Goal: Information Seeking & Learning: Learn about a topic

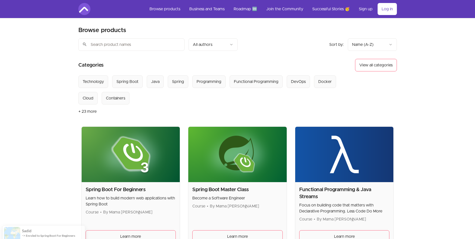
click at [83, 11] on img at bounding box center [84, 9] width 12 height 12
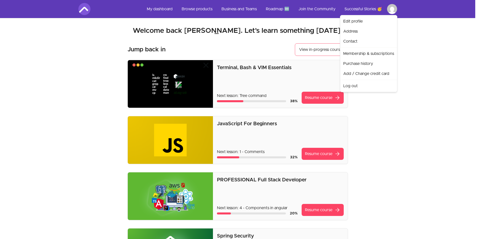
click at [350, 21] on link "Edit profile" at bounding box center [368, 21] width 55 height 10
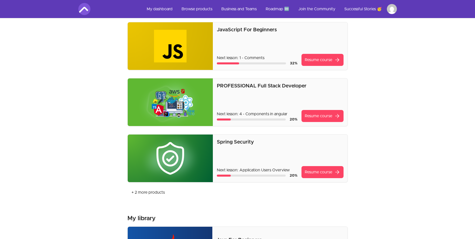
scroll to position [100, 0]
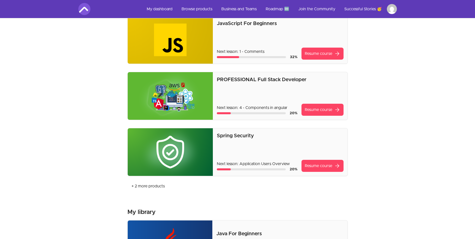
click at [180, 146] on img at bounding box center [170, 152] width 85 height 48
click at [310, 166] on link "Resume course arrow_forward" at bounding box center [323, 166] width 42 height 12
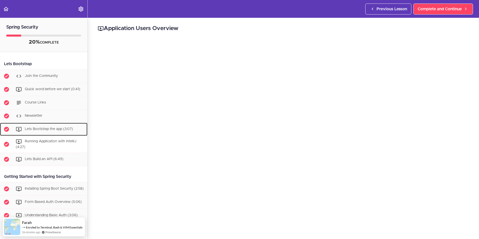
drag, startPoint x: 41, startPoint y: 129, endPoint x: 31, endPoint y: 143, distance: 16.7
click at [41, 129] on span "Lets Bootstrap the app (3:07)" at bounding box center [49, 129] width 48 height 4
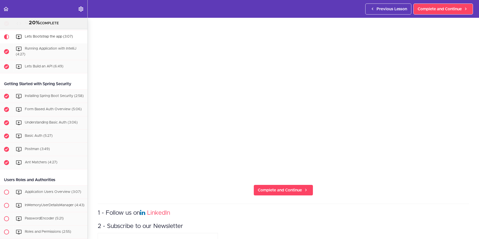
scroll to position [75, 0]
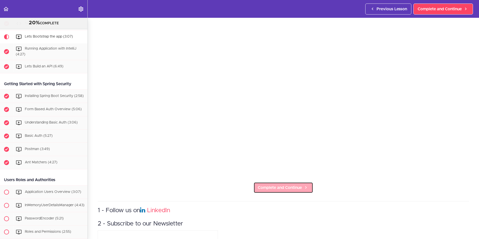
click at [261, 185] on span "Complete and Continue" at bounding box center [280, 188] width 44 height 6
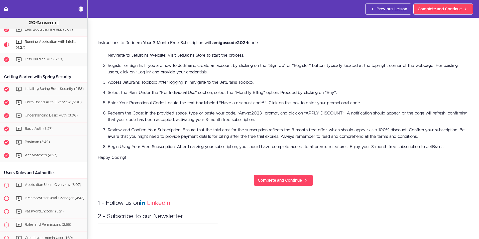
scroll to position [290, 0]
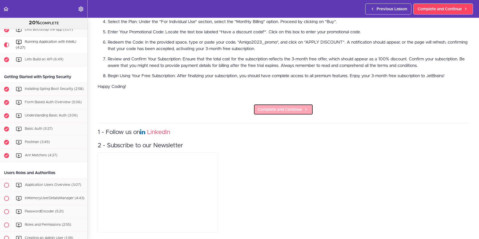
click at [291, 107] on span "Complete and Continue" at bounding box center [280, 110] width 44 height 6
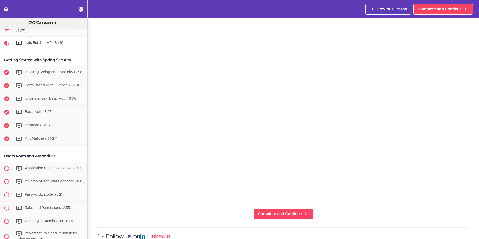
scroll to position [50, 0]
click at [295, 210] on span "Complete and Continue" at bounding box center [280, 213] width 44 height 6
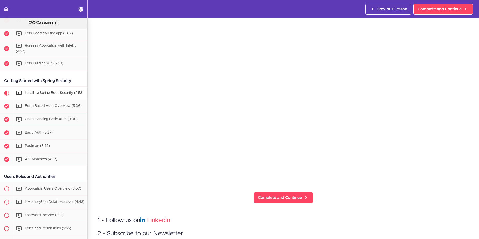
scroll to position [75, 0]
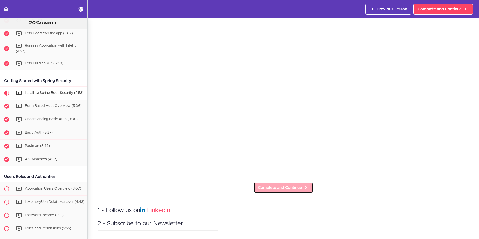
click at [260, 185] on span "Complete and Continue" at bounding box center [280, 188] width 44 height 6
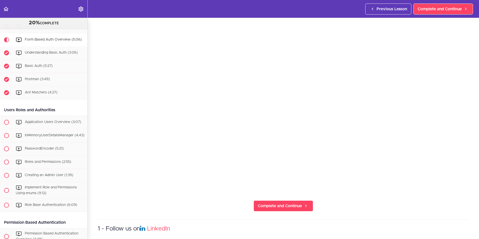
scroll to position [100, 0]
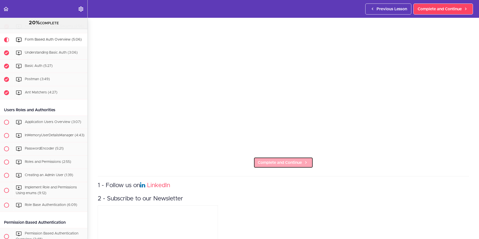
click at [281, 161] on span "Complete and Continue" at bounding box center [280, 163] width 44 height 6
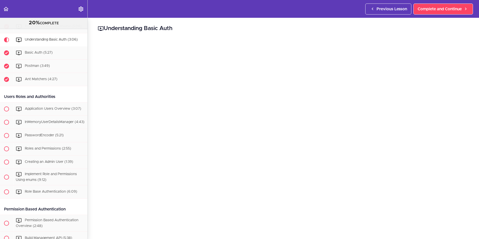
click at [469, 171] on div "Understanding Basic Auth Complete and Continue 1 - Follow us on LinkedIn 2 - Su…" at bounding box center [283, 128] width 391 height 221
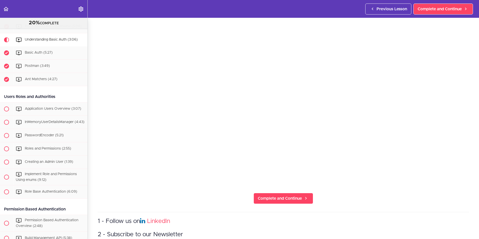
scroll to position [75, 0]
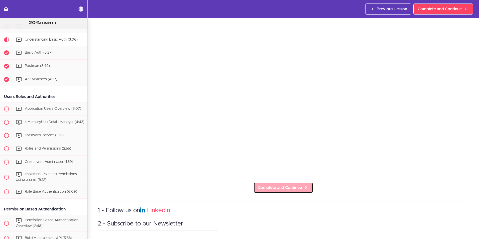
click at [289, 185] on span "Complete and Continue" at bounding box center [280, 188] width 44 height 6
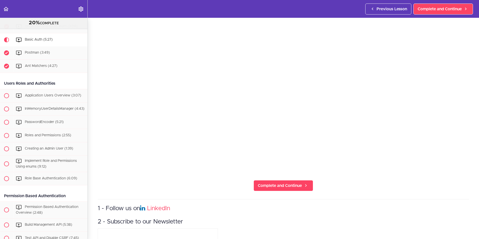
scroll to position [125, 0]
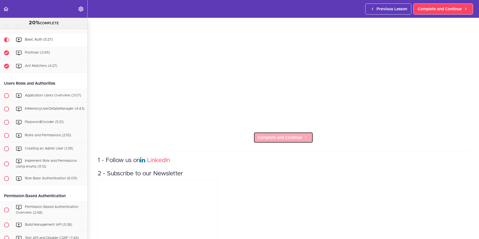
click at [279, 132] on link "Complete and Continue" at bounding box center [284, 137] width 60 height 11
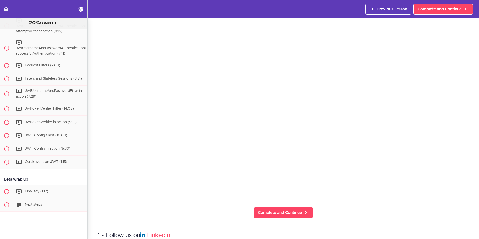
scroll to position [929, 0]
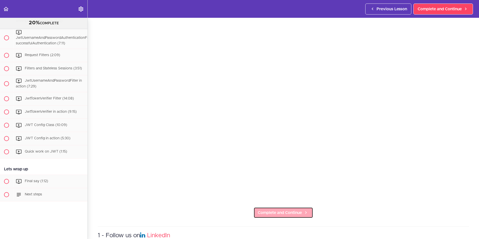
click at [288, 210] on span "Complete and Continue" at bounding box center [280, 213] width 44 height 6
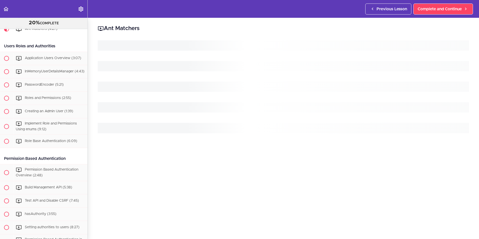
scroll to position [209, 0]
